Goal: Task Accomplishment & Management: Manage account settings

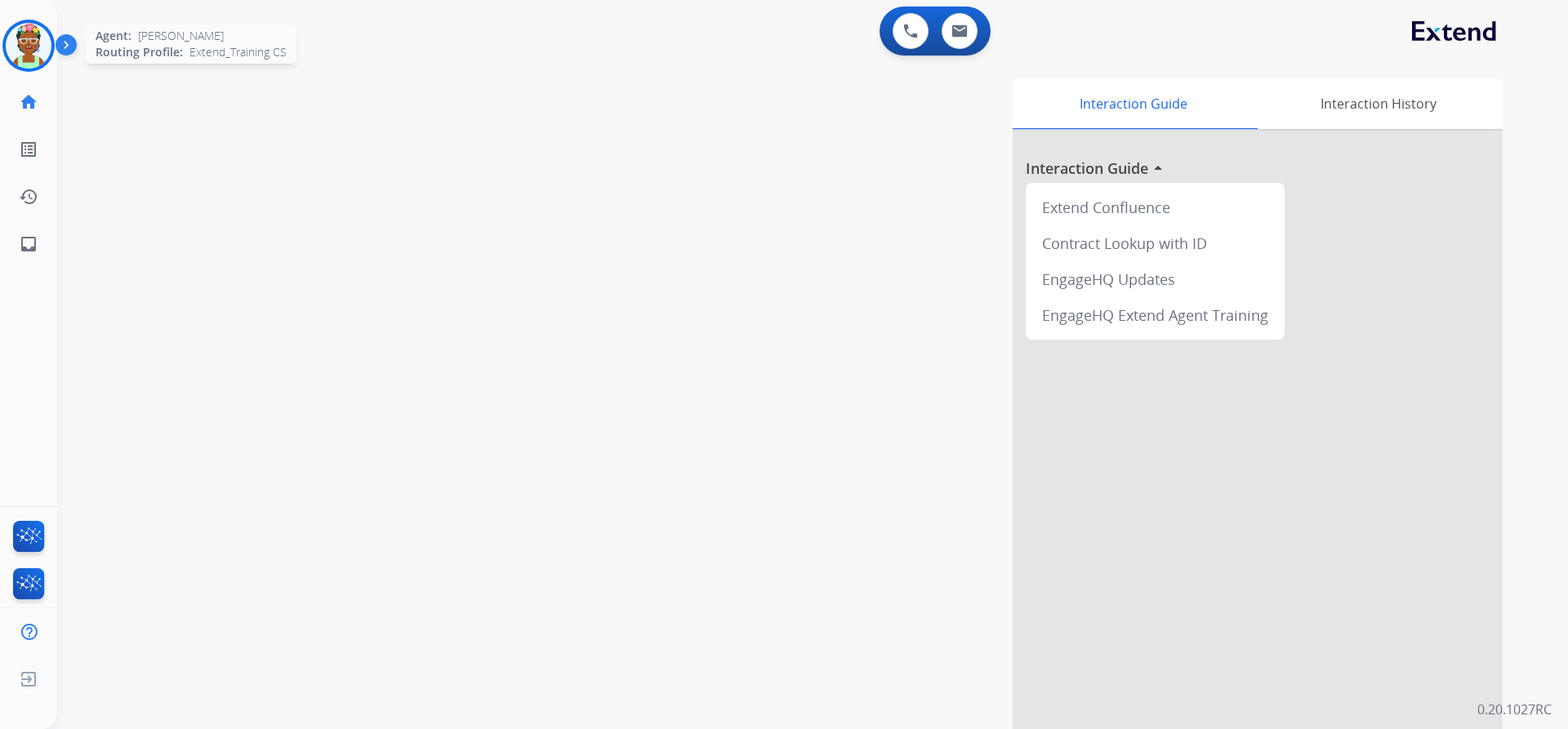
click at [24, 55] on img at bounding box center [28, 46] width 46 height 46
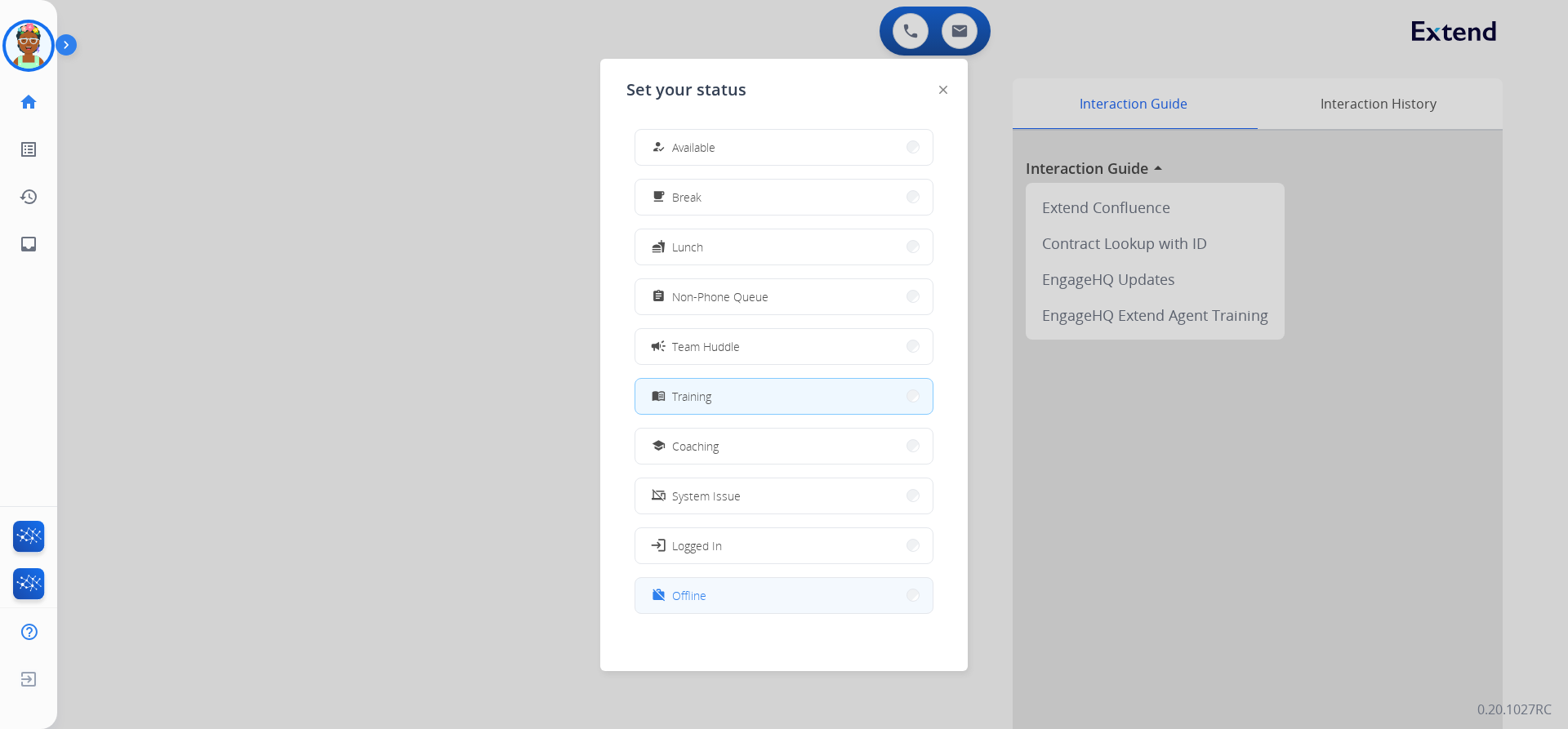
click at [741, 589] on button "work_off Offline" at bounding box center [784, 596] width 297 height 35
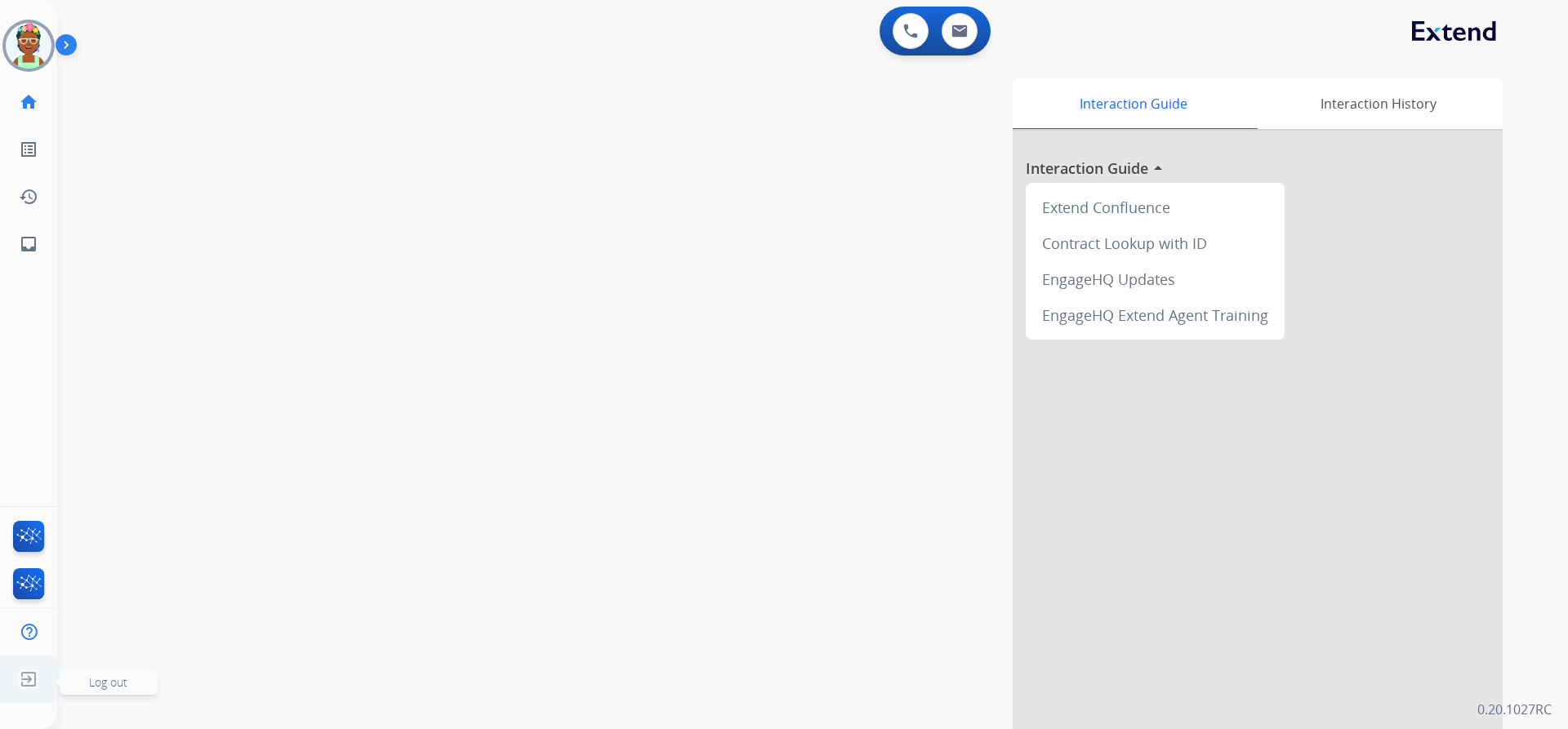
click at [24, 673] on img at bounding box center [29, 679] width 30 height 31
